Goal: Task Accomplishment & Management: Manage account settings

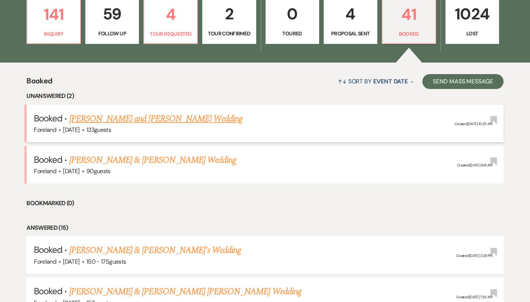
scroll to position [225, 0]
click at [160, 114] on link "[PERSON_NAME] and [PERSON_NAME] Wedding" at bounding box center [156, 118] width 174 height 13
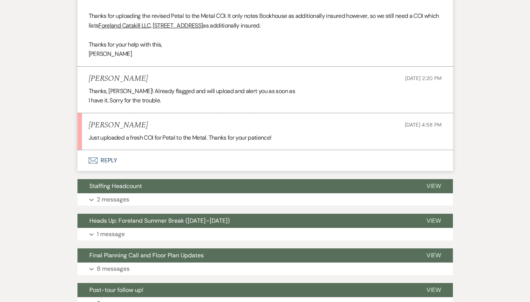
scroll to position [1277, 0]
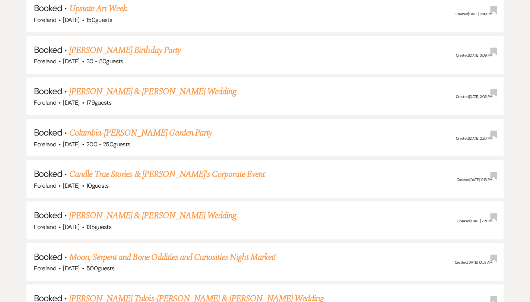
scroll to position [225, 0]
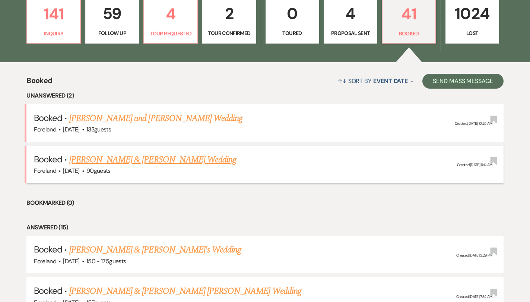
click at [142, 161] on link "[PERSON_NAME] & [PERSON_NAME] Wedding" at bounding box center [152, 159] width 167 height 13
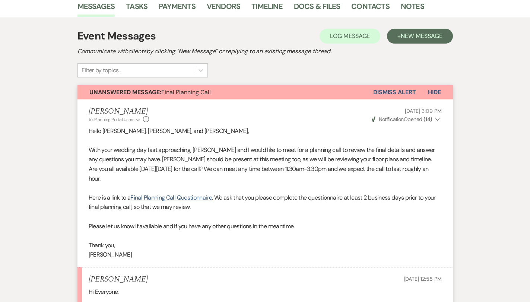
scroll to position [126, 0]
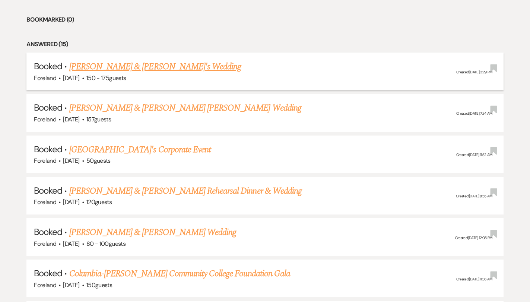
scroll to position [416, 0]
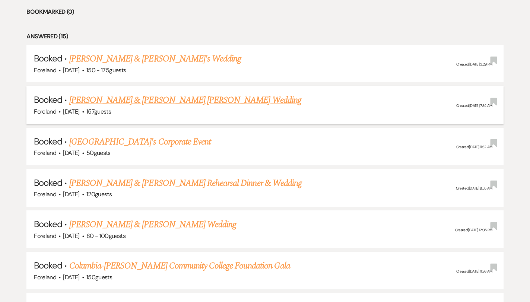
click at [148, 98] on link "[PERSON_NAME] & [PERSON_NAME] [PERSON_NAME] Wedding" at bounding box center [185, 99] width 232 height 13
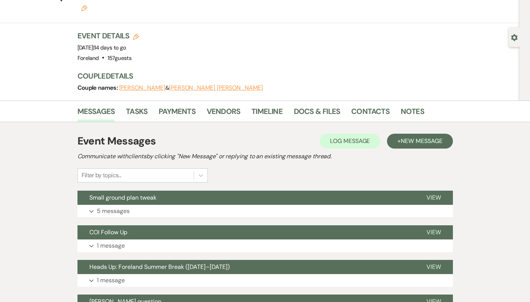
scroll to position [51, 0]
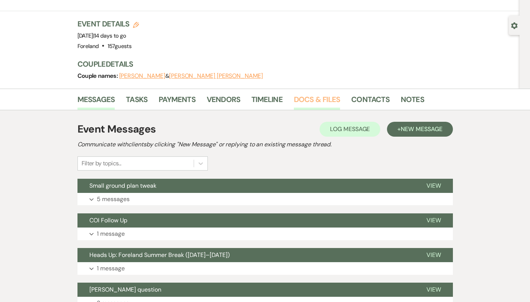
click at [330, 93] on link "Docs & Files" at bounding box center [317, 101] width 46 height 16
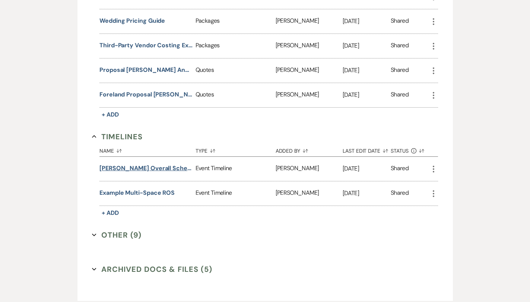
scroll to position [1414, 0]
click at [118, 229] on button "Other (9) Expand" at bounding box center [117, 234] width 50 height 11
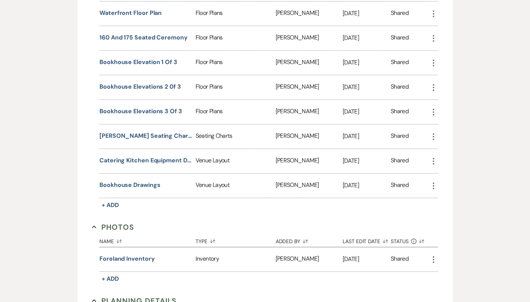
scroll to position [896, 0]
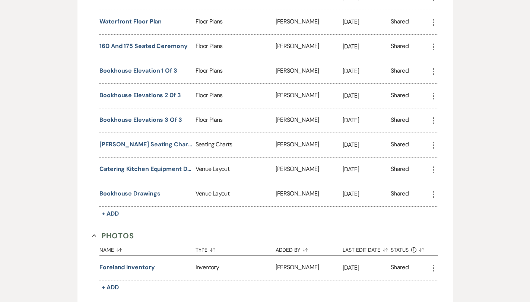
click at [169, 140] on button "[PERSON_NAME] Seating Chart as of [DATE]" at bounding box center [145, 144] width 93 height 9
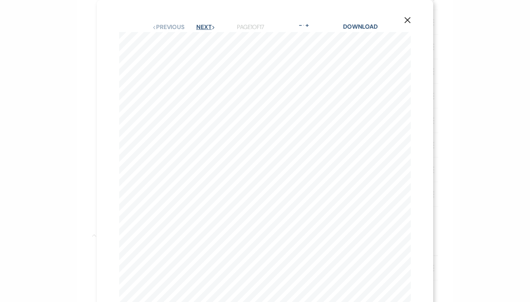
click at [201, 26] on button "Next Next" at bounding box center [205, 27] width 19 height 6
click at [201, 27] on button "Next Next" at bounding box center [205, 27] width 19 height 6
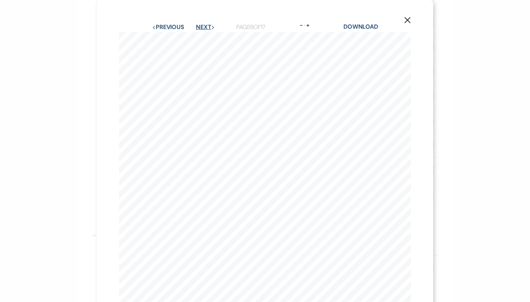
click at [201, 27] on button "Next Next" at bounding box center [205, 27] width 19 height 6
click at [201, 26] on button "Next Next" at bounding box center [205, 27] width 19 height 6
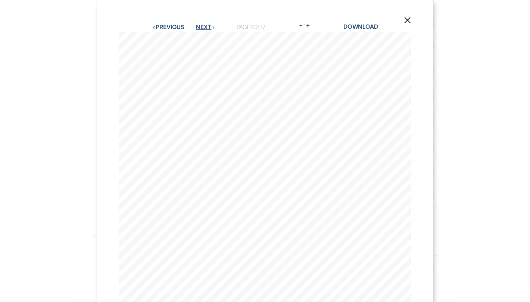
click at [201, 26] on button "Next Next" at bounding box center [205, 27] width 19 height 6
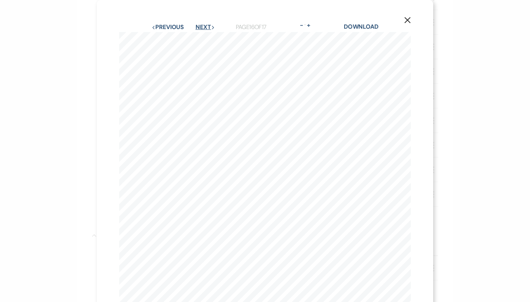
click at [201, 26] on button "Next Next" at bounding box center [205, 27] width 19 height 6
click at [201, 25] on button "Next Next" at bounding box center [205, 27] width 19 height 6
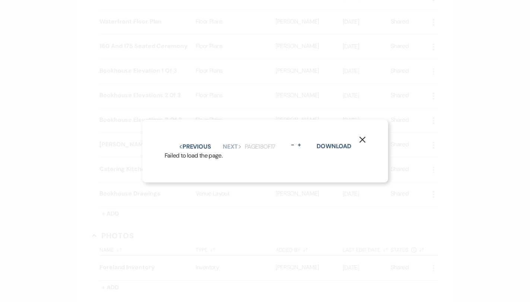
click at [365, 140] on icon "X" at bounding box center [362, 139] width 7 height 7
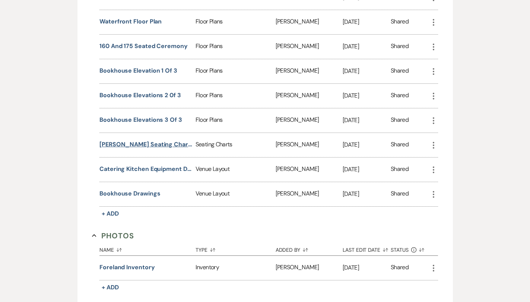
click at [149, 140] on button "[PERSON_NAME] Seating Chart as of [DATE]" at bounding box center [145, 144] width 93 height 9
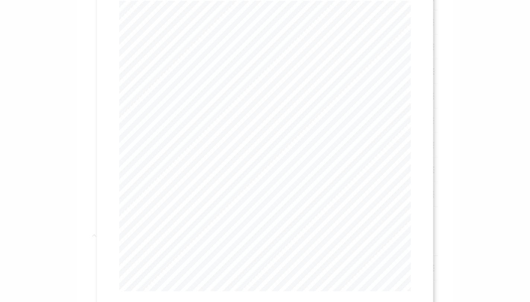
scroll to position [29, 0]
